Goal: Information Seeking & Learning: Compare options

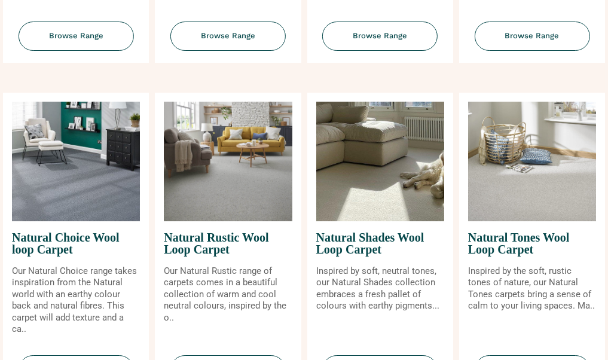
scroll to position [737, 0]
click at [386, 158] on img at bounding box center [380, 162] width 128 height 120
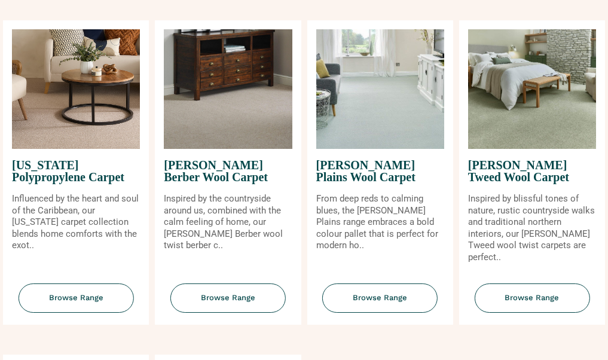
scroll to position [1143, 0]
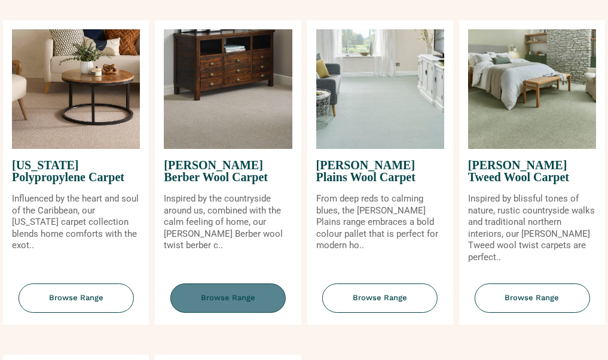
click at [244, 284] on span "Browse Range" at bounding box center [228, 298] width 115 height 29
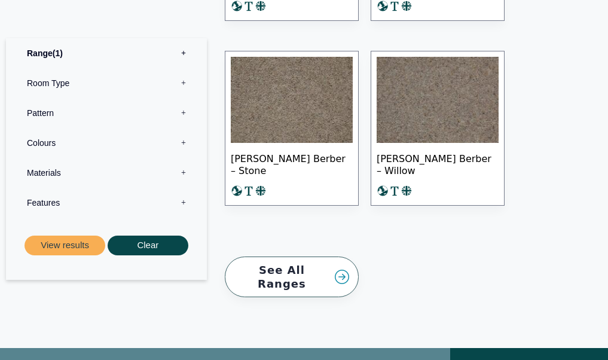
scroll to position [1456, 0]
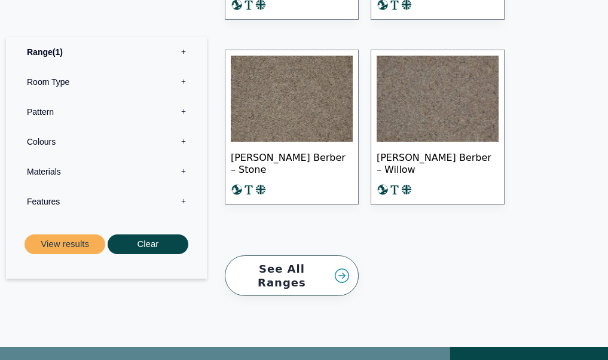
click at [294, 112] on img at bounding box center [292, 99] width 122 height 86
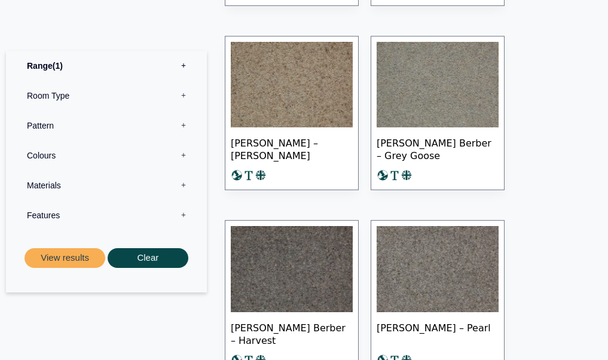
scroll to position [915, 0]
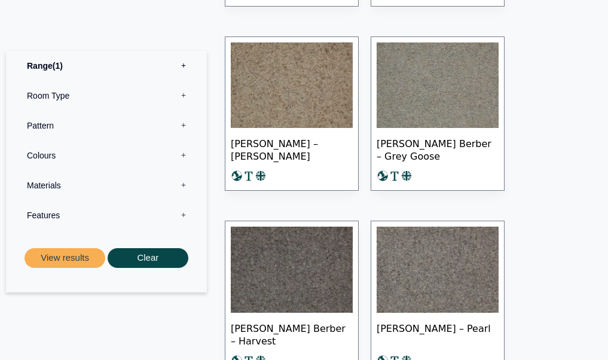
click at [424, 42] on img at bounding box center [438, 85] width 122 height 86
click at [268, 84] on img at bounding box center [292, 85] width 122 height 86
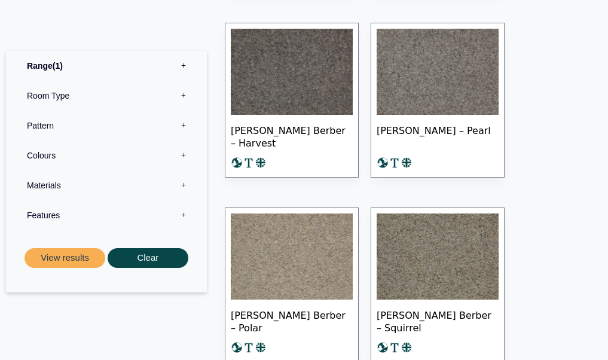
scroll to position [1114, 0]
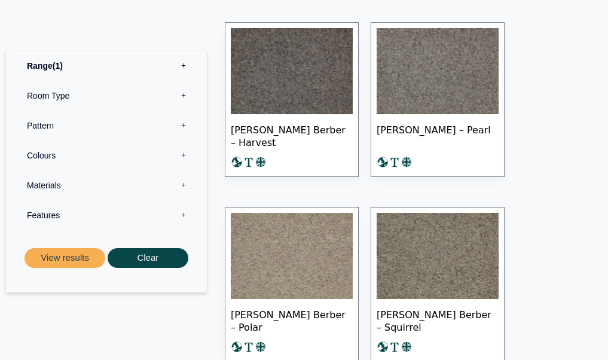
click at [337, 255] on img at bounding box center [292, 256] width 122 height 86
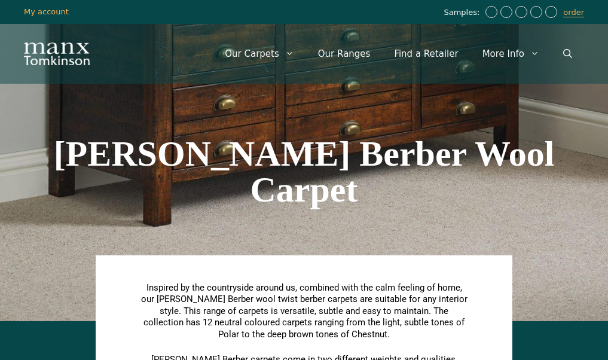
scroll to position [0, 0]
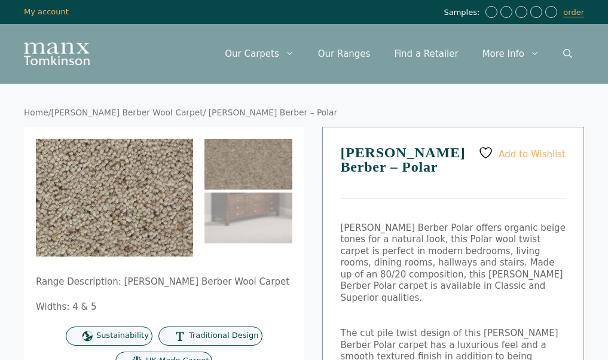
click at [166, 229] on img at bounding box center [8, 132] width 479 height 359
